Goal: Task Accomplishment & Management: Complete application form

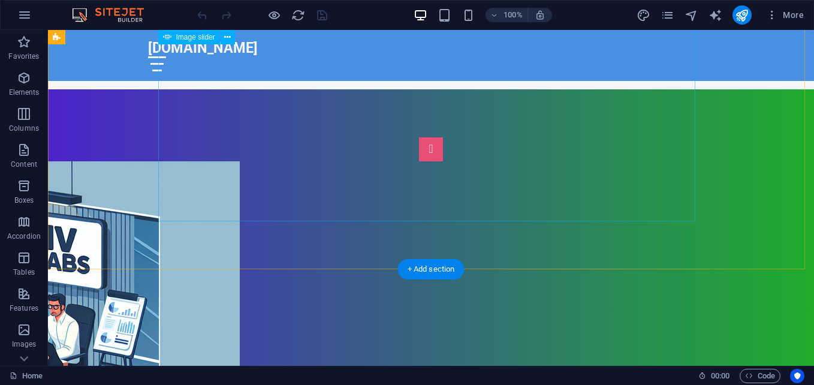
scroll to position [479, 0]
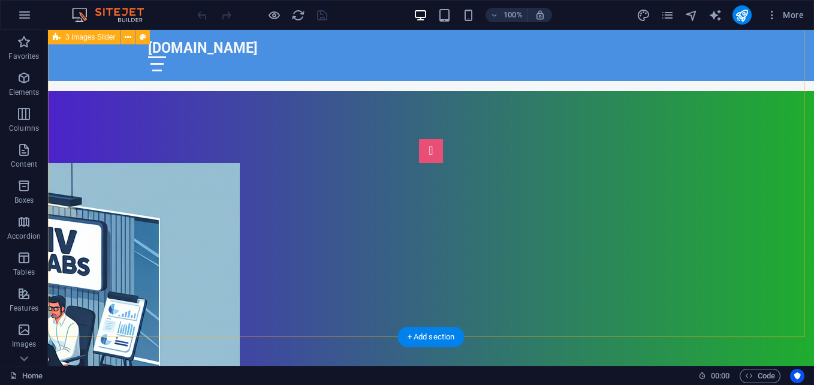
click at [723, 99] on div "1 2 3 4 5 6" at bounding box center [431, 316] width 766 height 451
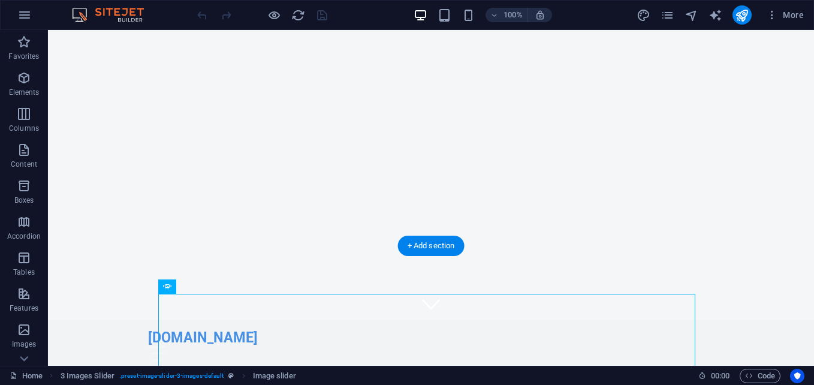
scroll to position [0, 0]
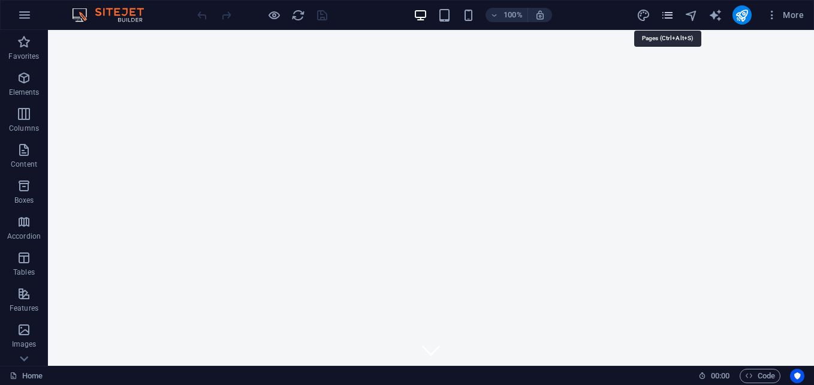
click at [663, 13] on icon "pages" at bounding box center [667, 15] width 14 height 14
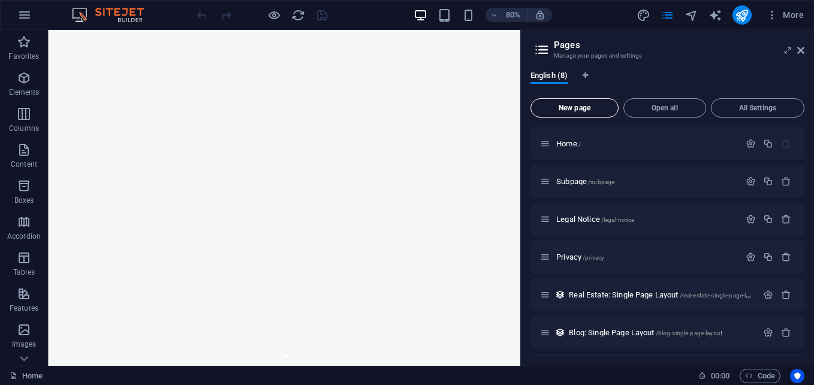
click at [595, 103] on button "New page" at bounding box center [574, 107] width 88 height 19
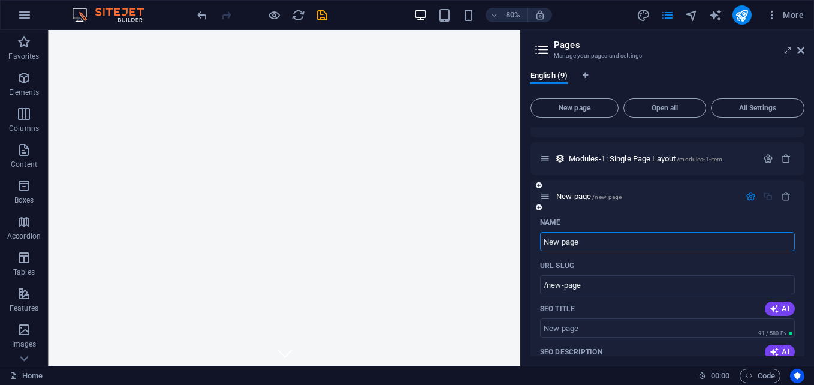
click at [604, 246] on input "New page" at bounding box center [667, 241] width 255 height 19
type input "N"
type input "/new-pag"
type input "/"
type input "Mo"
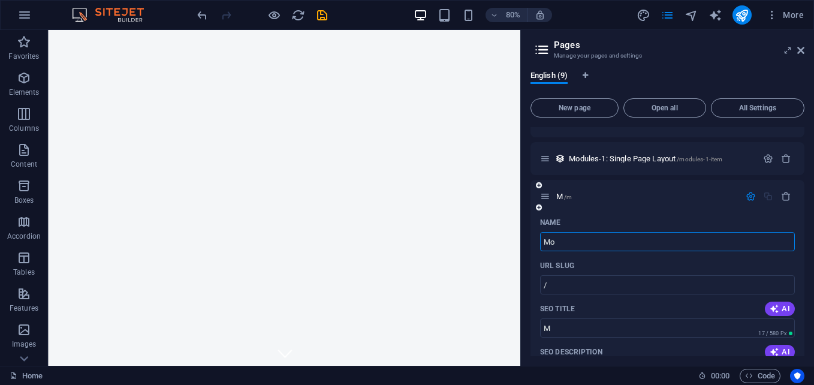
type input "/m"
type input "M"
type input "Mot"
type input "/mot"
type input "Mot"
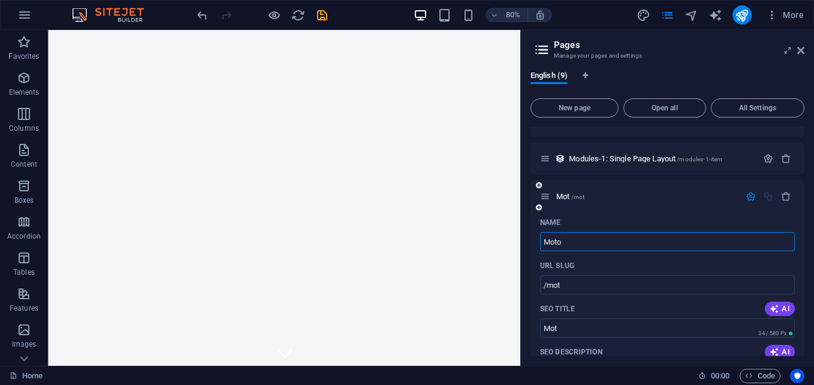
type input "Motow"
type input "/moto"
type input "Moto"
type input "Motown"
type input "/motow"
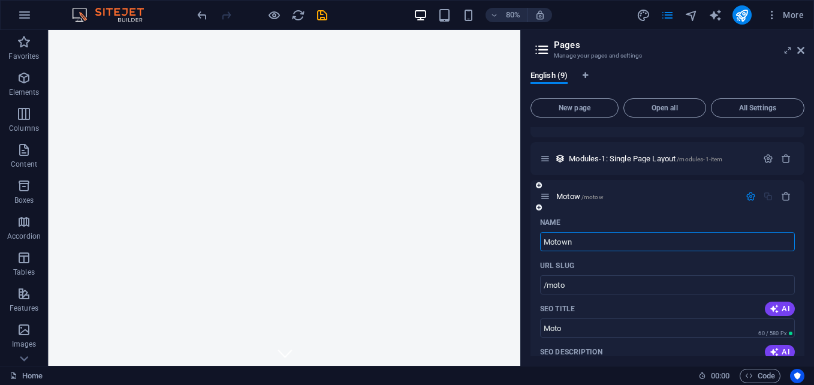
type input "Motow"
type input "Motown"
type input "/motown"
type input "Motown"
type input "MoTown FootballBot"
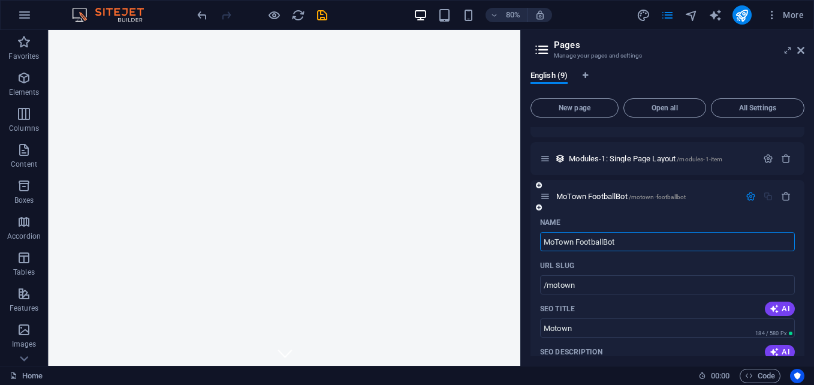
type input "/motown-footballbot"
type input "MoTown FootballBot"
type input "MoTown FaBot"
type input "/motown-fbot"
type input "MoTown FBot"
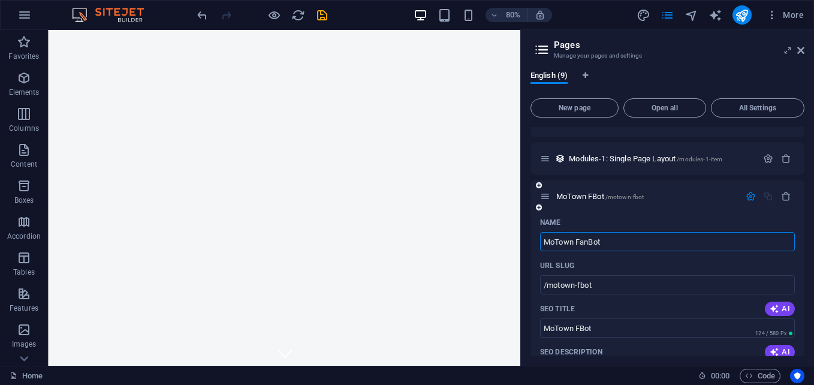
type input "MoTown FanBot"
type input "/motown-fanbot"
type input "MoTown FanBot"
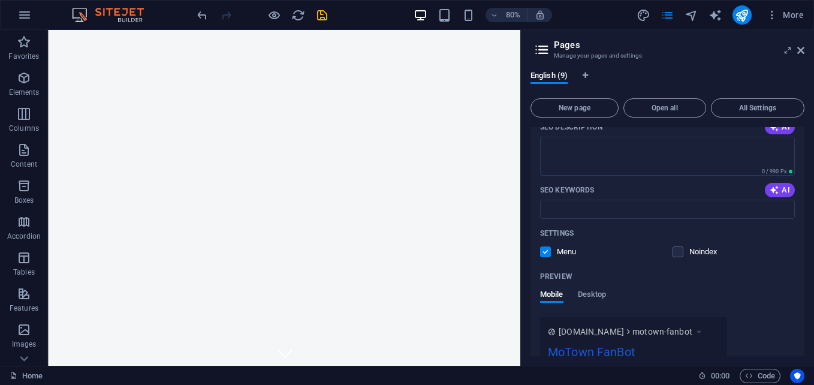
scroll to position [545, 0]
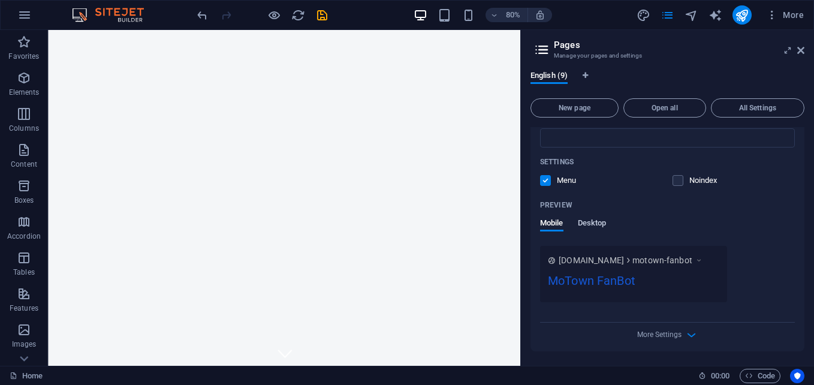
type input "MoTown FanBot"
click at [593, 223] on span "Desktop" at bounding box center [592, 224] width 29 height 17
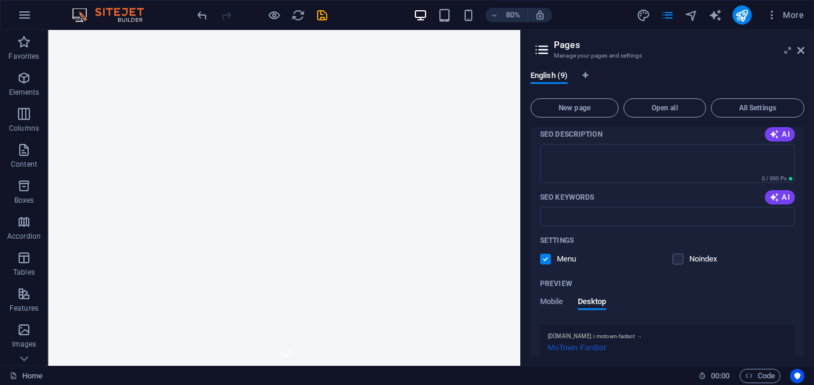
scroll to position [527, 0]
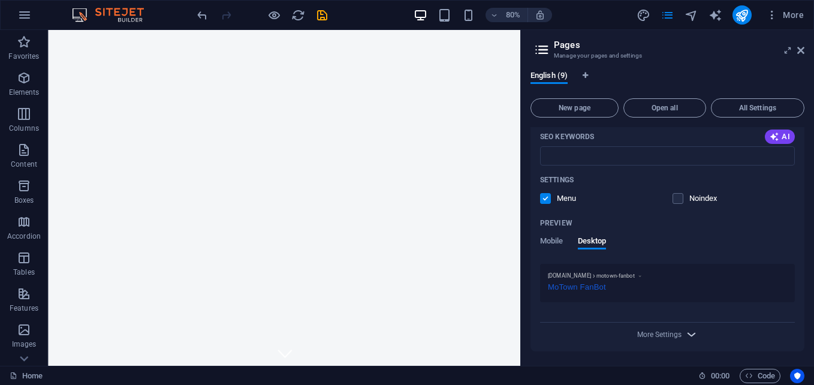
click at [664, 339] on span "More Settings" at bounding box center [667, 334] width 14 height 14
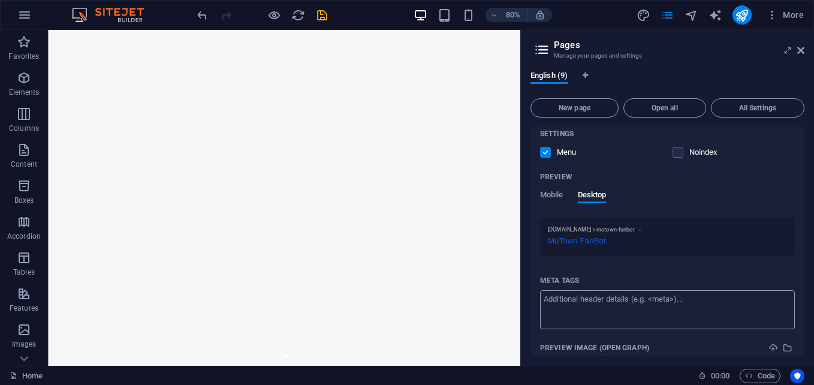
scroll to position [699, 0]
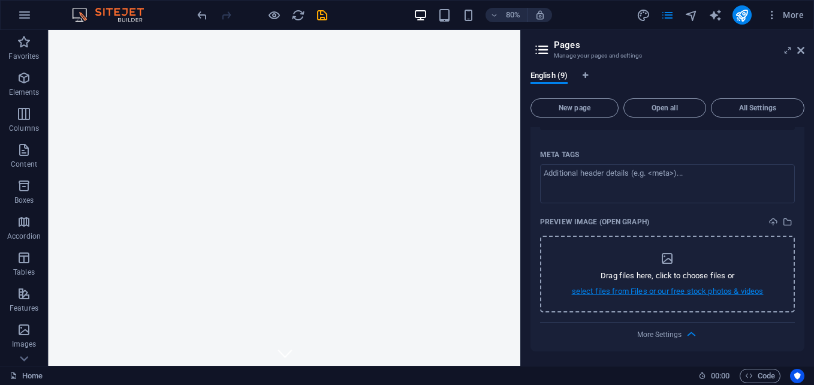
click at [641, 286] on p "select files from Files or our free stock photos & videos" at bounding box center [668, 291] width 192 height 11
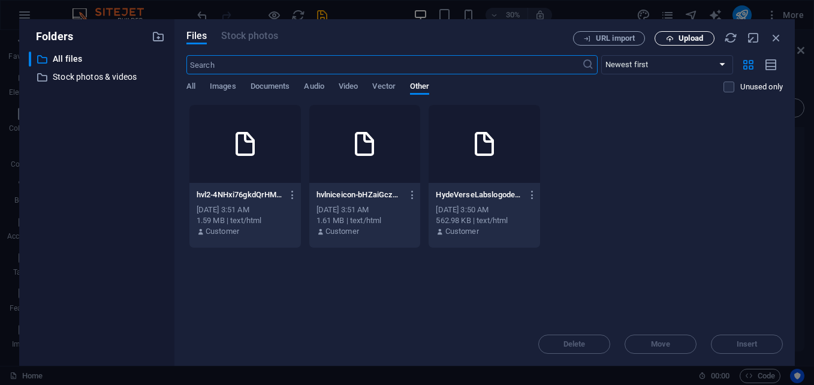
click at [671, 42] on icon "button" at bounding box center [670, 39] width 8 height 8
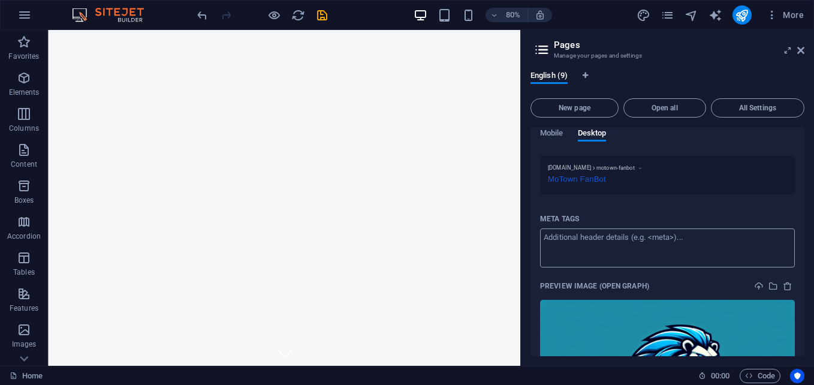
scroll to position [575, 0]
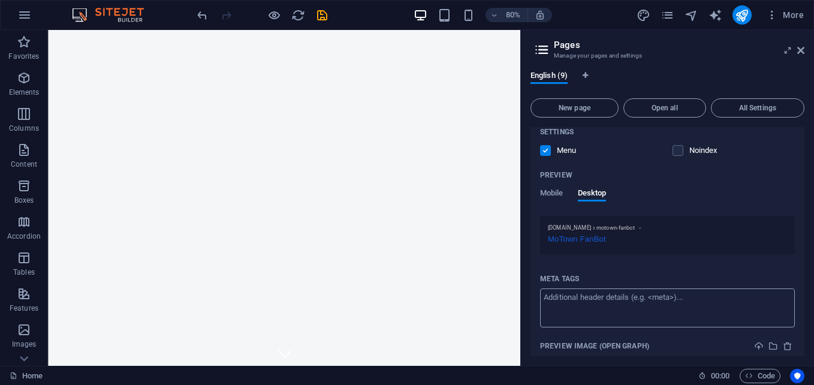
click at [619, 306] on textarea "Meta tags ​" at bounding box center [667, 307] width 255 height 39
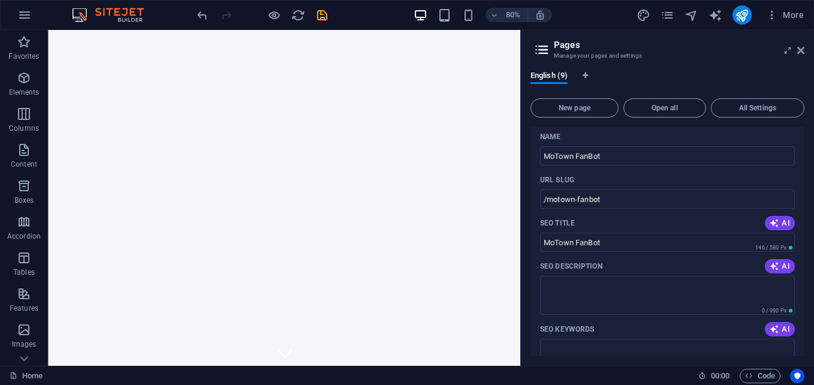
scroll to position [336, 0]
type textarea "Chatbot for interaction with users and fans of [GEOGRAPHIC_DATA], [US_STATE]"
click at [656, 309] on body "[DOMAIN_NAME] Home Favorites Elements Columns Content Boxes Accordion Tables Fe…" at bounding box center [407, 192] width 814 height 385
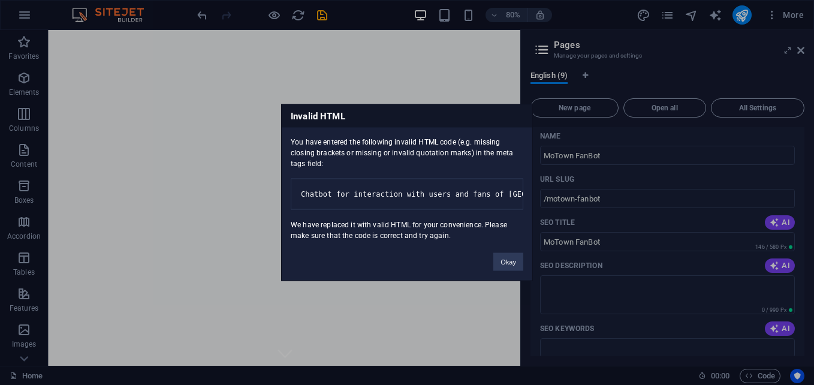
click at [508, 281] on div "Invalid HTML You have entered the following invalid HTML code (e.g. missing clo…" at bounding box center [407, 192] width 252 height 177
click at [500, 268] on button "Okay" at bounding box center [508, 262] width 30 height 18
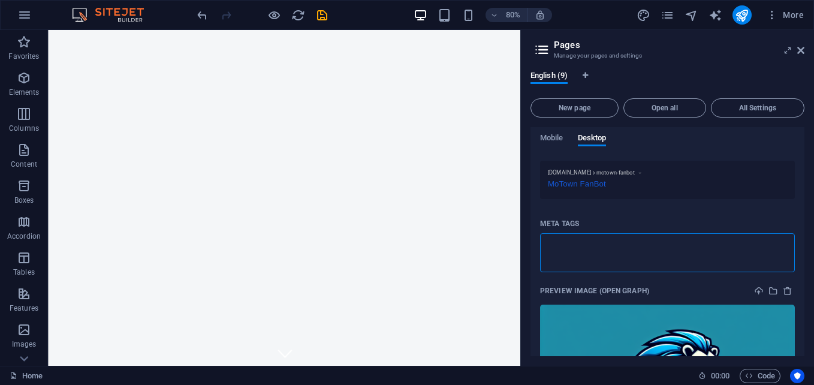
drag, startPoint x: 644, startPoint y: 248, endPoint x: 647, endPoint y: 257, distance: 9.7
click at [646, 249] on textarea "Meta tags ​" at bounding box center [667, 252] width 255 height 39
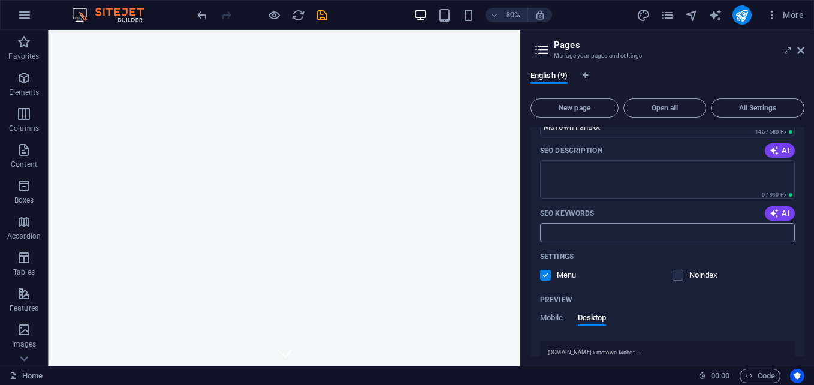
scroll to position [391, 0]
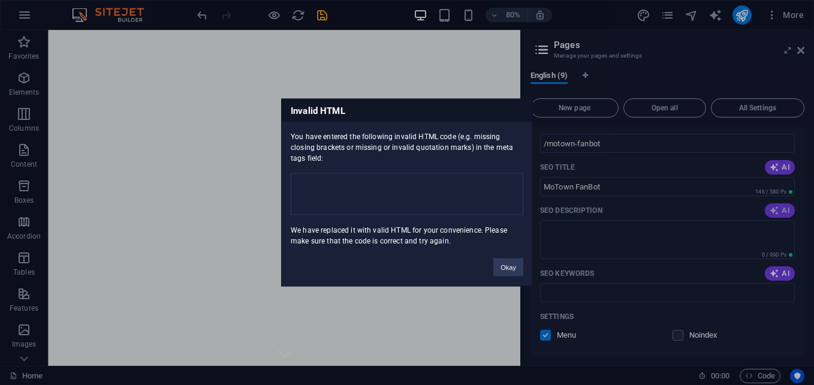
click at [784, 208] on body "[DOMAIN_NAME] Home Favorites Elements Columns Content Boxes Accordion Tables Fe…" at bounding box center [407, 192] width 814 height 385
click at [784, 208] on div "Invalid HTML You have entered the following invalid HTML code (e.g. missing clo…" at bounding box center [407, 192] width 814 height 385
click at [513, 265] on button "Okay" at bounding box center [508, 267] width 30 height 18
click at [637, 250] on body "[DOMAIN_NAME] Home Favorites Elements Columns Content Boxes Accordion Tables Fe…" at bounding box center [407, 192] width 814 height 385
click at [637, 252] on div "Invalid HTML You have entered the following invalid HTML code (e.g. missing clo…" at bounding box center [407, 192] width 814 height 385
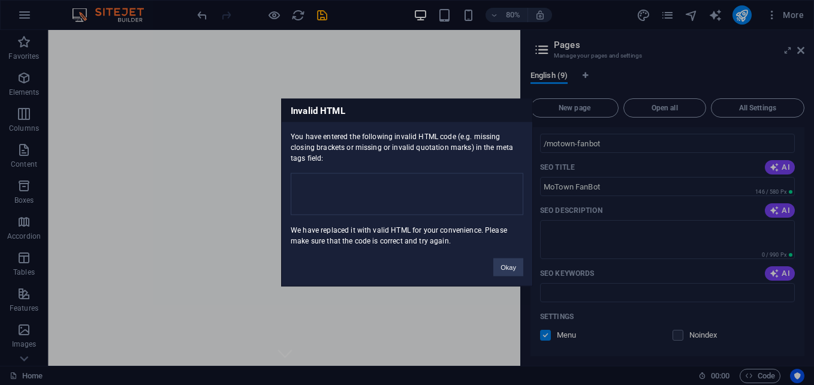
click at [637, 252] on div "Invalid HTML You have entered the following invalid HTML code (e.g. missing clo…" at bounding box center [407, 192] width 814 height 385
click at [638, 253] on div "Invalid HTML You have entered the following invalid HTML code (e.g. missing clo…" at bounding box center [407, 192] width 814 height 385
click at [277, 216] on div "Invalid HTML You have entered the following invalid HTML code (e.g. missing clo…" at bounding box center [407, 192] width 814 height 385
click at [496, 261] on button "Okay" at bounding box center [508, 267] width 30 height 18
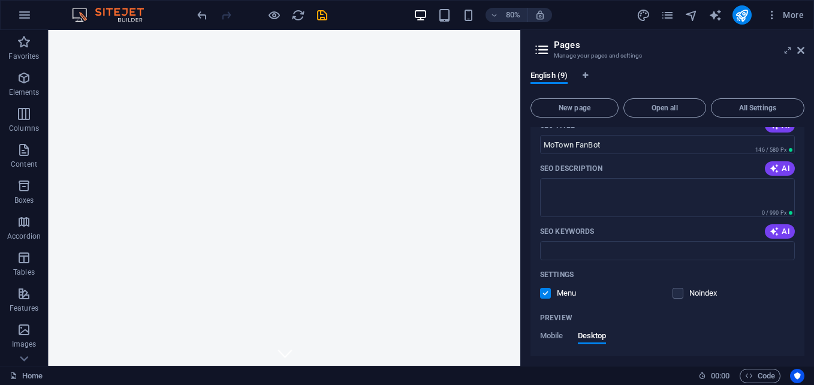
scroll to position [451, 0]
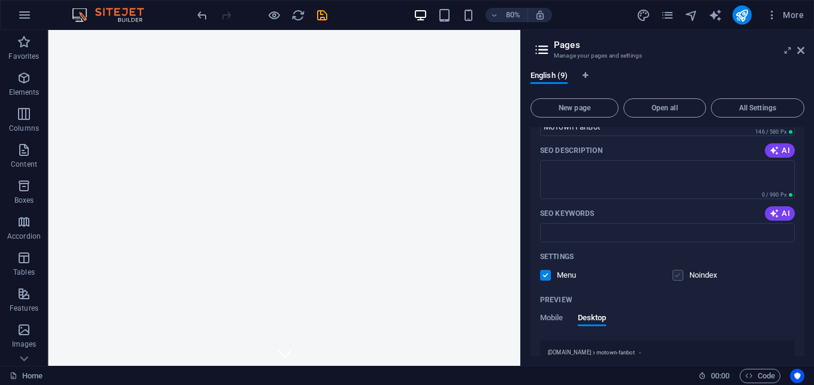
click at [678, 275] on body "[DOMAIN_NAME] Home Favorites Elements Columns Content Boxes Accordion Tables Fe…" at bounding box center [407, 192] width 814 height 385
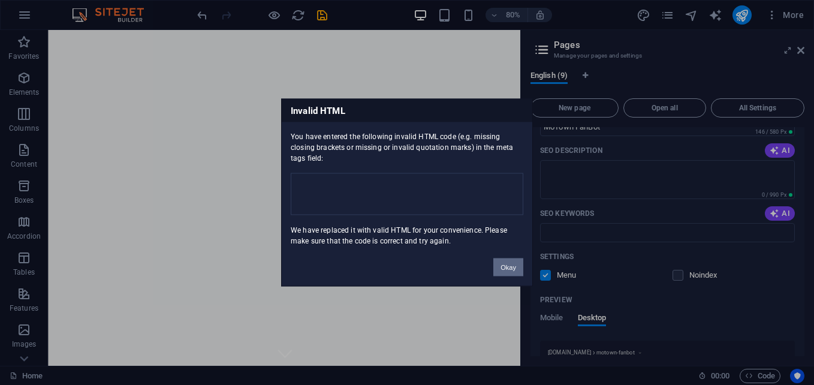
click at [513, 270] on button "Okay" at bounding box center [508, 267] width 30 height 18
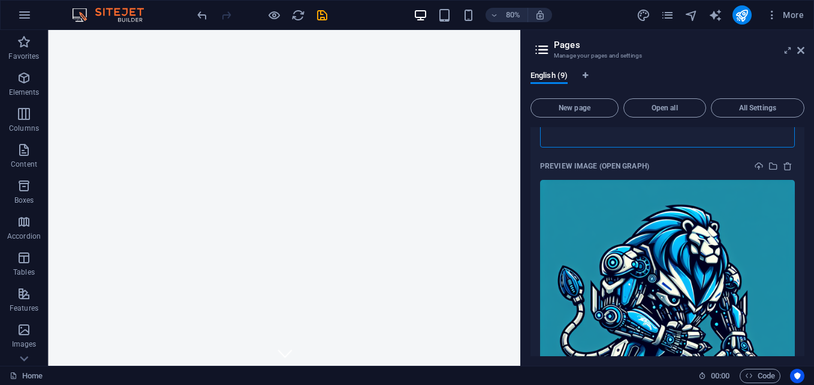
scroll to position [875, 0]
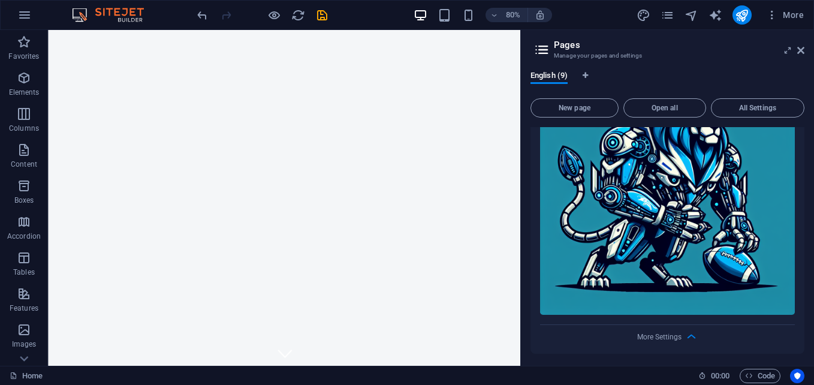
click at [581, 347] on body "[DOMAIN_NAME] Home Favorites Elements Columns Content Boxes Accordion Tables Fe…" at bounding box center [407, 192] width 814 height 385
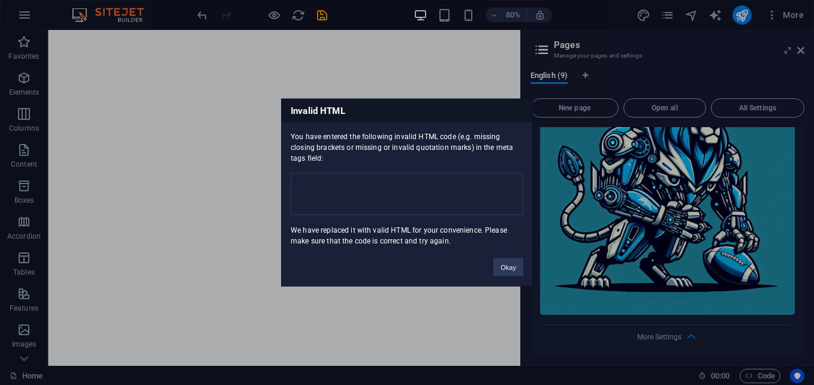
click at [581, 348] on div "Invalid HTML You have entered the following invalid HTML code (e.g. missing clo…" at bounding box center [407, 192] width 814 height 385
click at [579, 349] on div "Invalid HTML You have entered the following invalid HTML code (e.g. missing clo…" at bounding box center [407, 192] width 814 height 385
click at [577, 350] on div "Invalid HTML You have entered the following invalid HTML code (e.g. missing clo…" at bounding box center [407, 192] width 814 height 385
click at [577, 351] on div "Invalid HTML You have entered the following invalid HTML code (e.g. missing clo…" at bounding box center [407, 192] width 814 height 385
click at [498, 270] on button "Okay" at bounding box center [508, 267] width 30 height 18
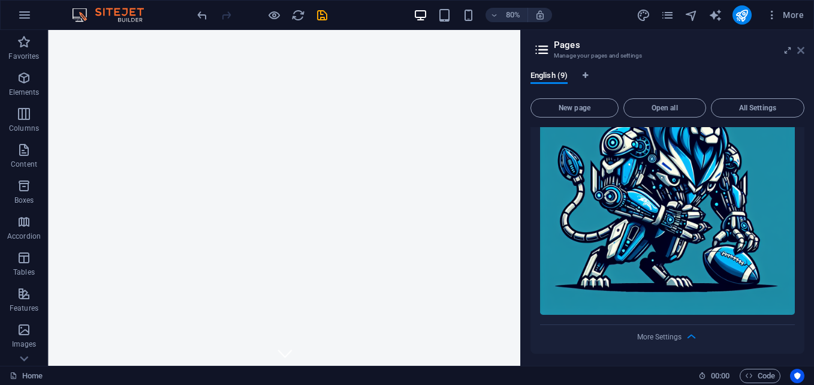
click at [798, 46] on body "[DOMAIN_NAME] Home Favorites Elements Columns Content Boxes Accordion Tables Fe…" at bounding box center [407, 192] width 814 height 385
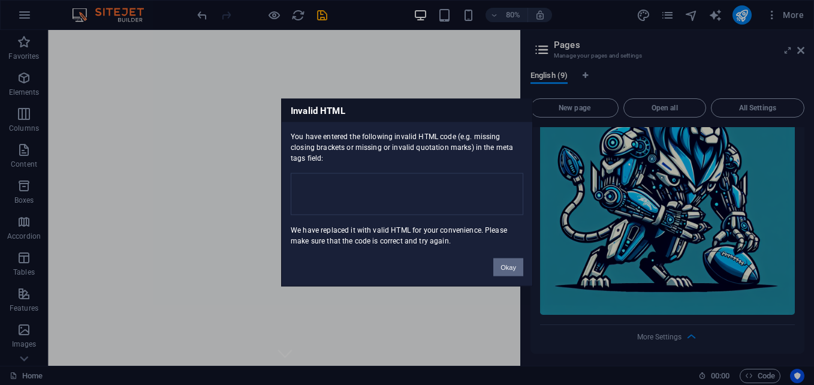
click at [511, 266] on button "Okay" at bounding box center [508, 267] width 30 height 18
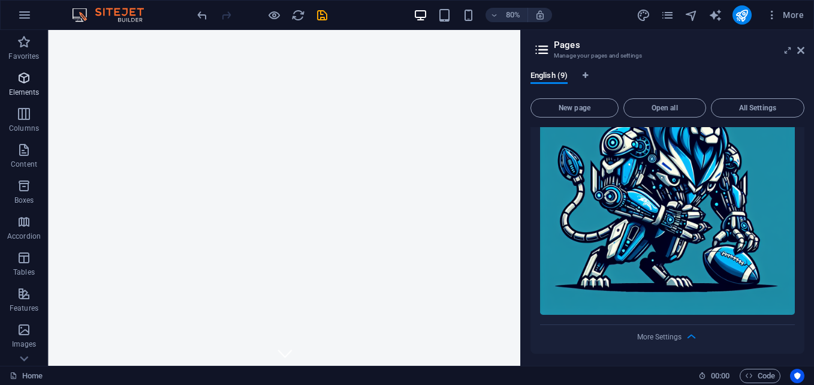
click at [1, 99] on body "[DOMAIN_NAME] Home Favorites Elements Columns Content Boxes Accordion Tables Fe…" at bounding box center [407, 192] width 814 height 385
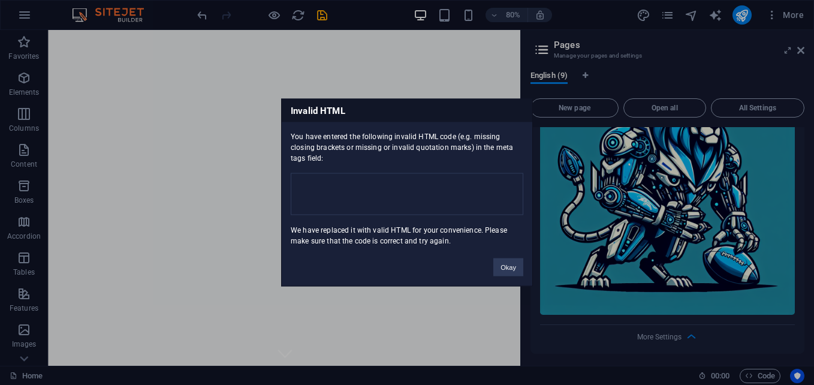
click at [2, 99] on div "Invalid HTML You have entered the following invalid HTML code (e.g. missing clo…" at bounding box center [407, 192] width 814 height 385
click at [373, 68] on div "Invalid HTML You have entered the following invalid HTML code (e.g. missing clo…" at bounding box center [407, 192] width 814 height 385
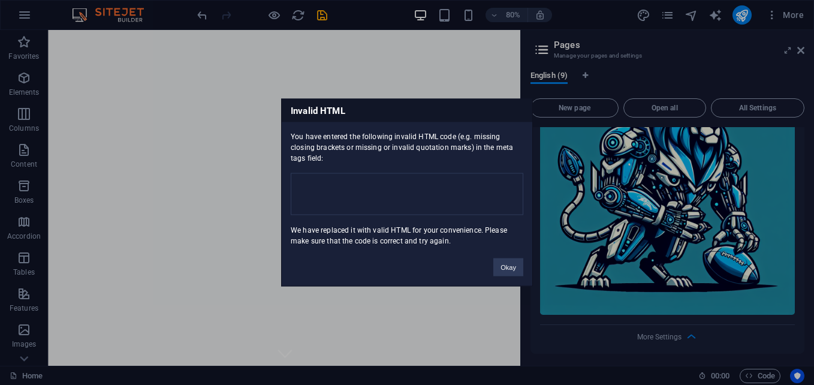
click at [366, 126] on div "You have entered the following invalid HTML code (e.g. missing closing brackets…" at bounding box center [407, 184] width 251 height 124
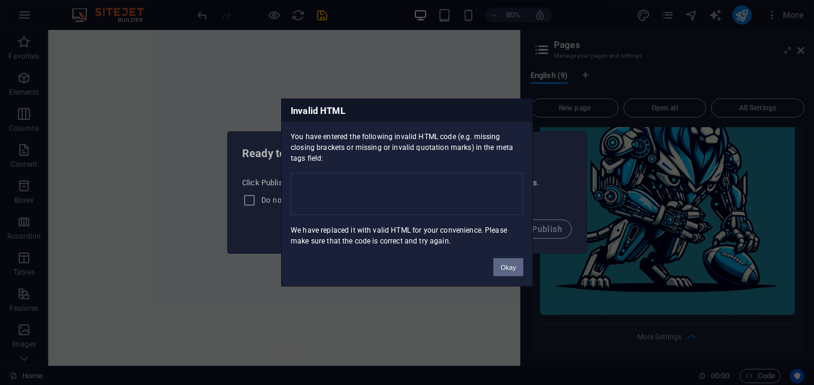
click at [511, 265] on button "Okay" at bounding box center [508, 267] width 30 height 18
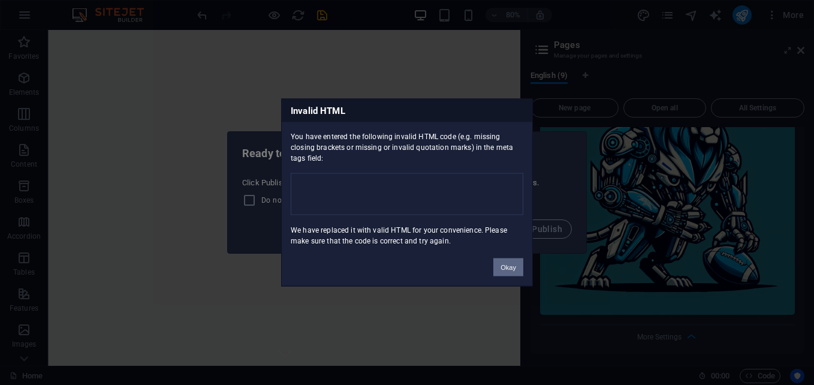
click at [512, 264] on button "Okay" at bounding box center [508, 267] width 30 height 18
